Goal: Transaction & Acquisition: Purchase product/service

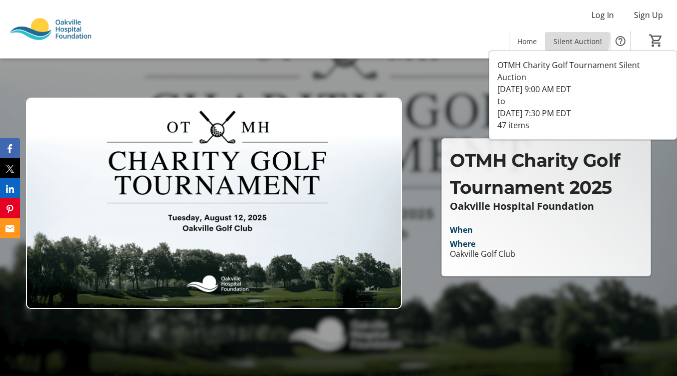
click at [569, 38] on span "Silent Auction!" at bounding box center [578, 41] width 49 height 11
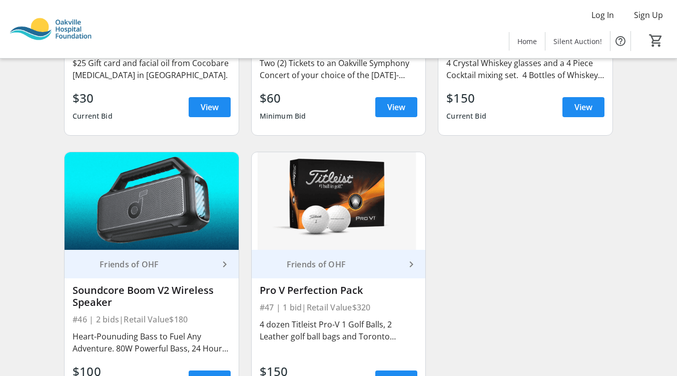
scroll to position [4153, 0]
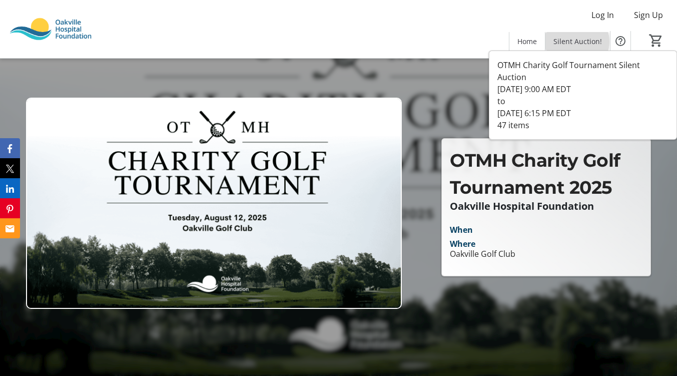
click at [579, 42] on span "Silent Auction!" at bounding box center [578, 41] width 49 height 11
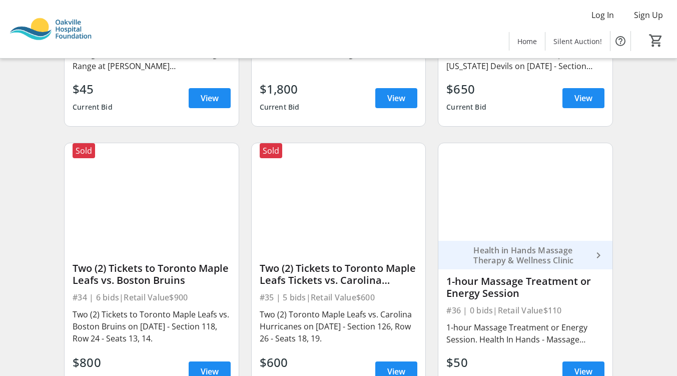
scroll to position [3014, 0]
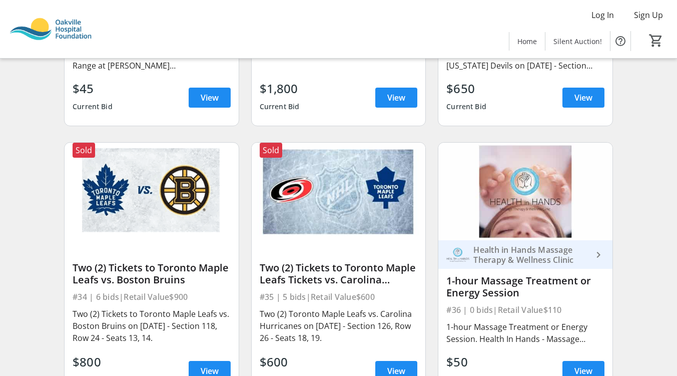
click at [229, 223] on img at bounding box center [152, 192] width 174 height 98
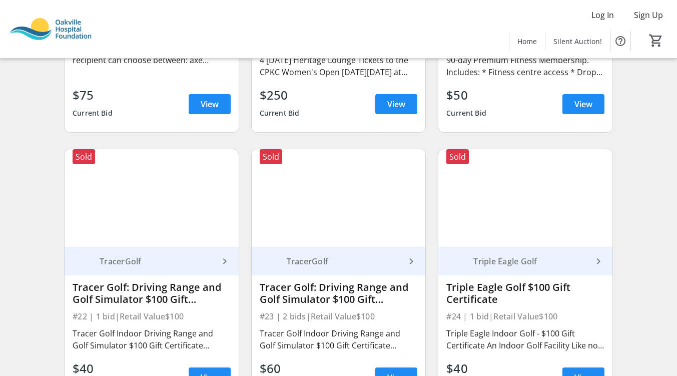
scroll to position [1912, 0]
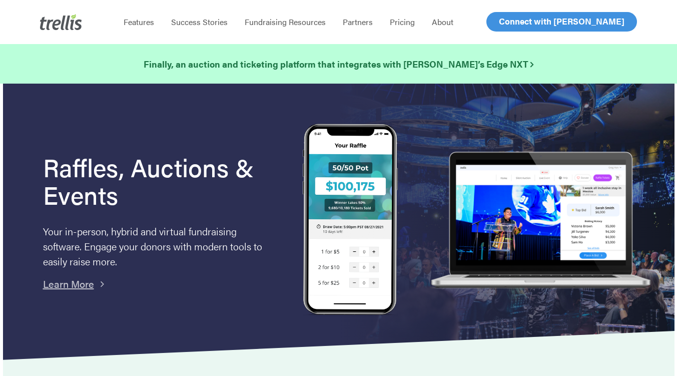
click at [502, 29] on link "Log In" at bounding box center [510, 22] width 39 height 19
